Goal: Register for event/course

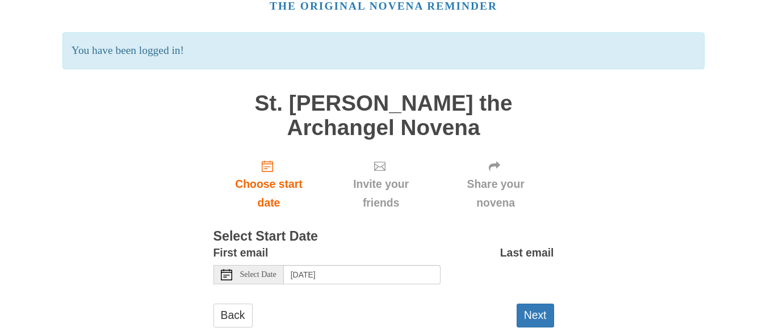
scroll to position [69, 0]
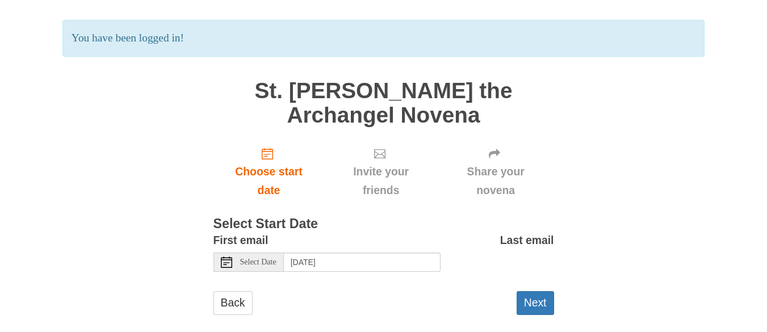
click at [228, 264] on icon at bounding box center [226, 262] width 11 height 11
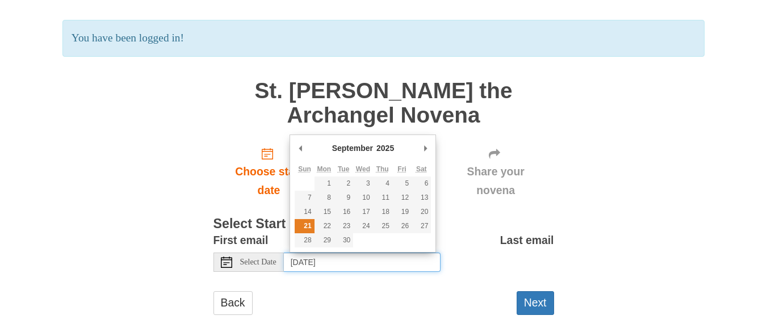
type input "Sunday, September 21st"
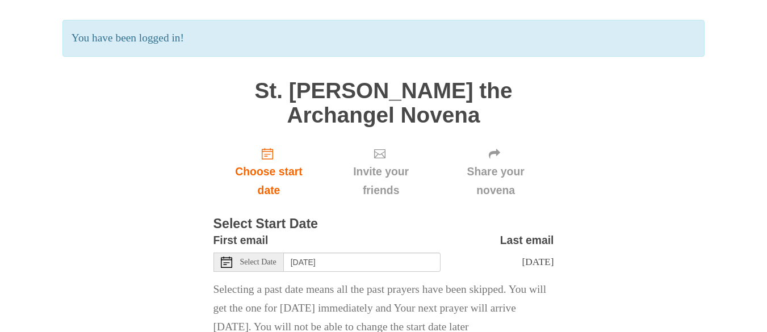
click at [224, 261] on icon at bounding box center [226, 262] width 11 height 11
click at [680, 157] on div "Pray More Novenas The original novena reminder You have been logged in! St. Mic…" at bounding box center [384, 167] width 665 height 473
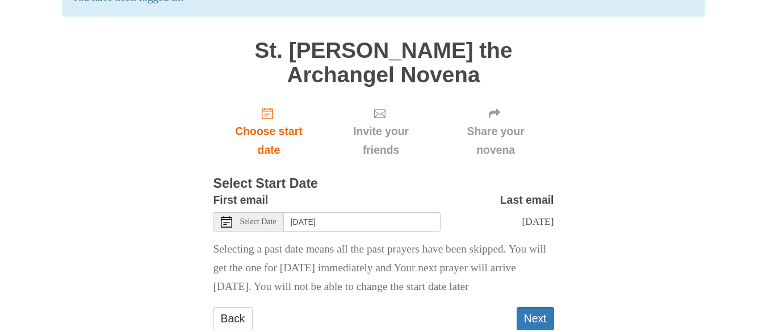
scroll to position [170, 0]
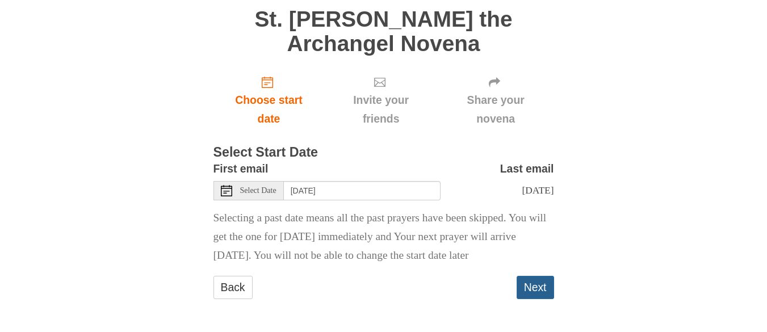
click at [531, 291] on button "Next" at bounding box center [535, 287] width 37 height 23
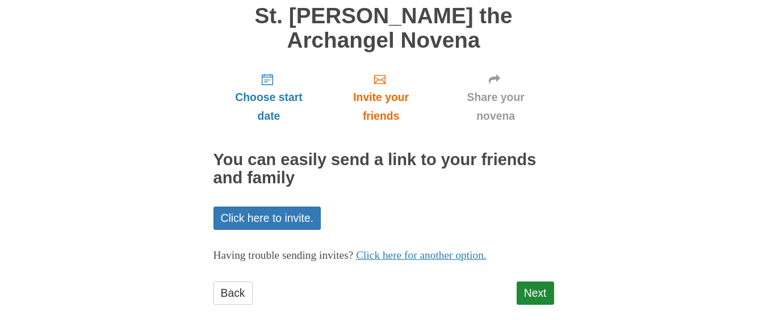
scroll to position [97, 0]
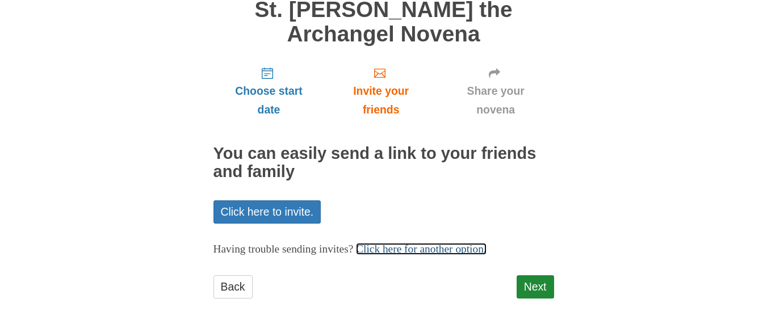
click at [452, 247] on link "Click here for another option." at bounding box center [421, 249] width 131 height 12
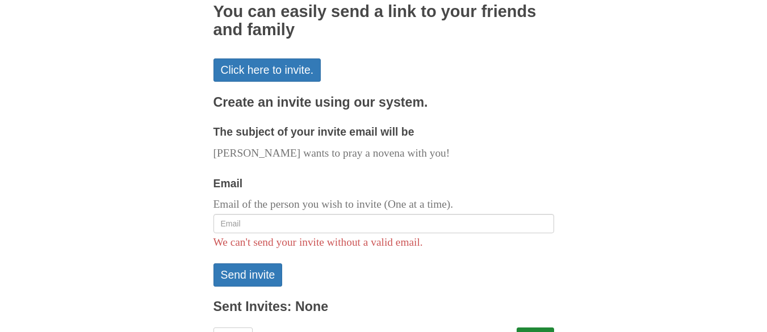
scroll to position [290, 0]
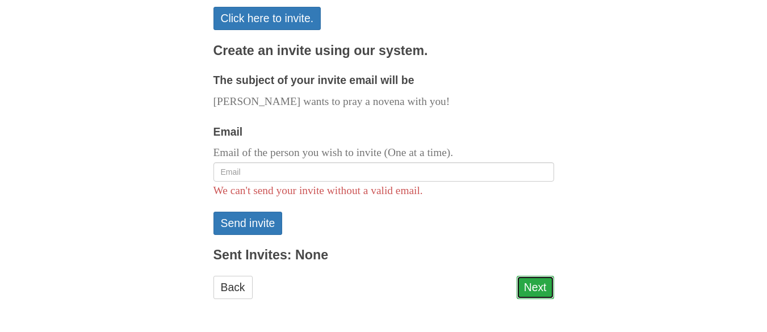
click at [528, 294] on link "Next" at bounding box center [535, 287] width 37 height 23
